Goal: Transaction & Acquisition: Purchase product/service

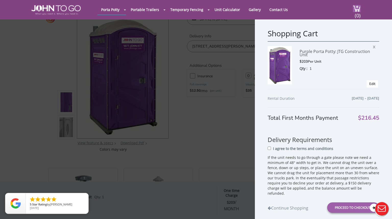
scroll to position [20, 0]
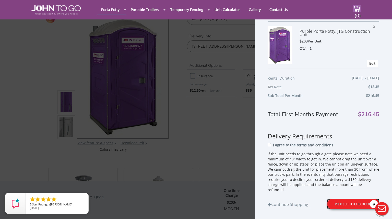
click at [352, 202] on div "Proceed to Checkout" at bounding box center [353, 203] width 52 height 10
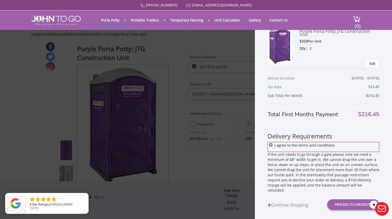
click at [270, 146] on input "I agree to the terms and conditions" at bounding box center [270, 144] width 3 height 3
checkbox input "true"
click at [338, 204] on div "Proceed to Checkout" at bounding box center [353, 204] width 52 height 10
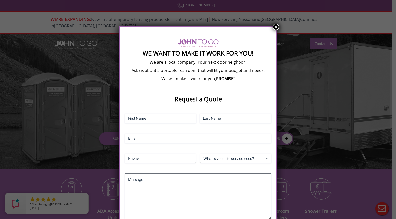
click at [275, 28] on button "×" at bounding box center [275, 26] width 7 height 7
